Goal: Ask a question: Seek information or help from site administrators or community

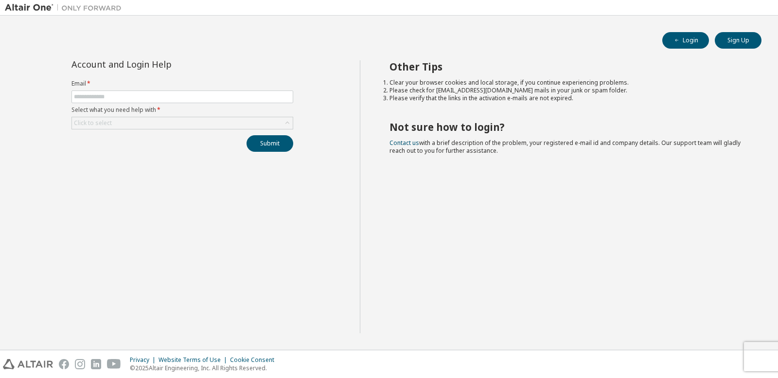
click at [221, 104] on form "Email * Select what you need help with * Click to select" at bounding box center [182, 105] width 222 height 50
click at [206, 98] on input "text" at bounding box center [182, 97] width 217 height 8
type input "**********"
click at [133, 122] on div "Click to select" at bounding box center [182, 123] width 221 height 12
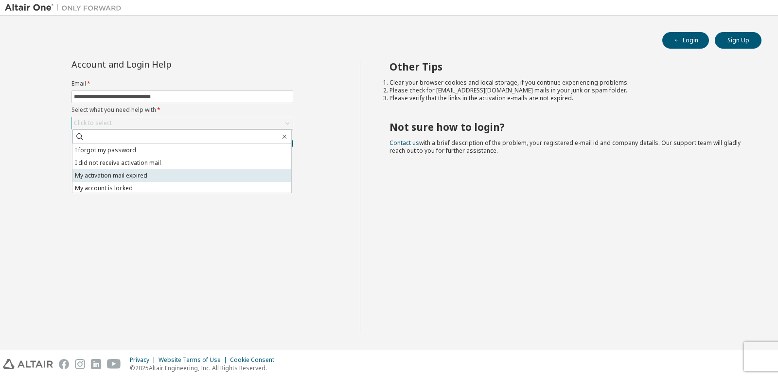
click at [128, 178] on li "My activation mail expired" at bounding box center [181, 175] width 219 height 13
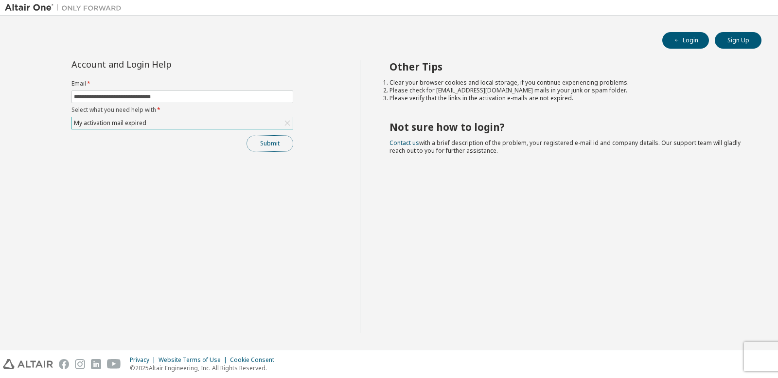
click at [279, 141] on button "Submit" at bounding box center [270, 143] width 47 height 17
click at [156, 124] on div "My activation mail expired" at bounding box center [182, 123] width 221 height 12
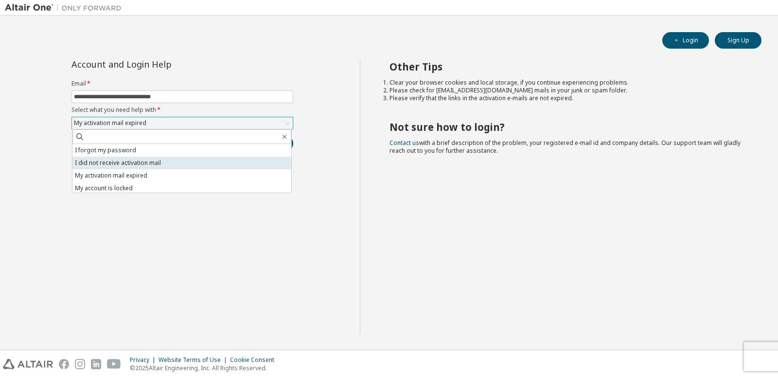
click at [163, 167] on li "I did not receive activation mail" at bounding box center [181, 163] width 219 height 13
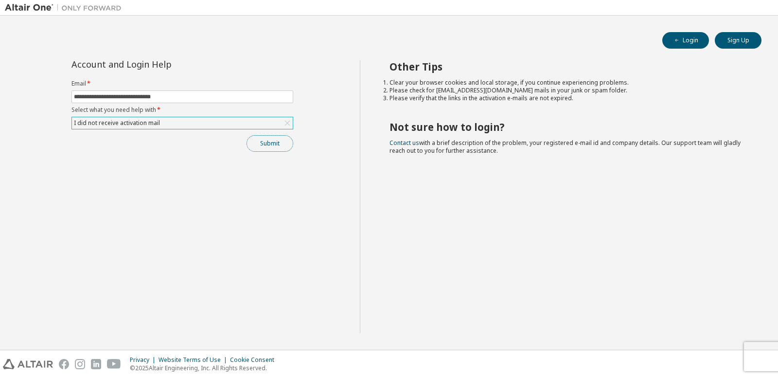
click at [252, 145] on button "Submit" at bounding box center [270, 143] width 47 height 17
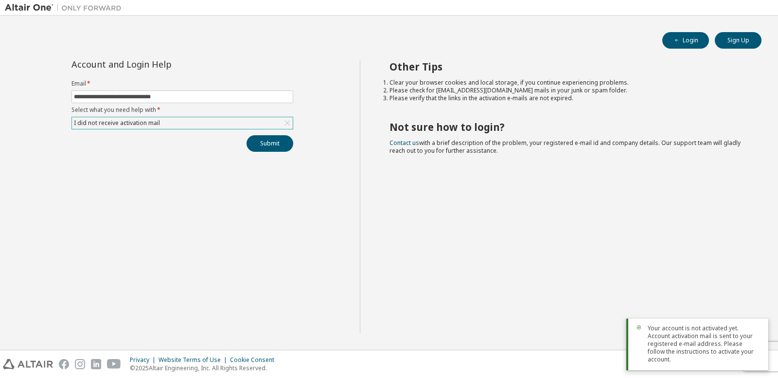
click at [709, 344] on span "Your account is not activated yet. Account activation mail is sent to your regi…" at bounding box center [704, 343] width 113 height 39
